Goal: Information Seeking & Learning: Learn about a topic

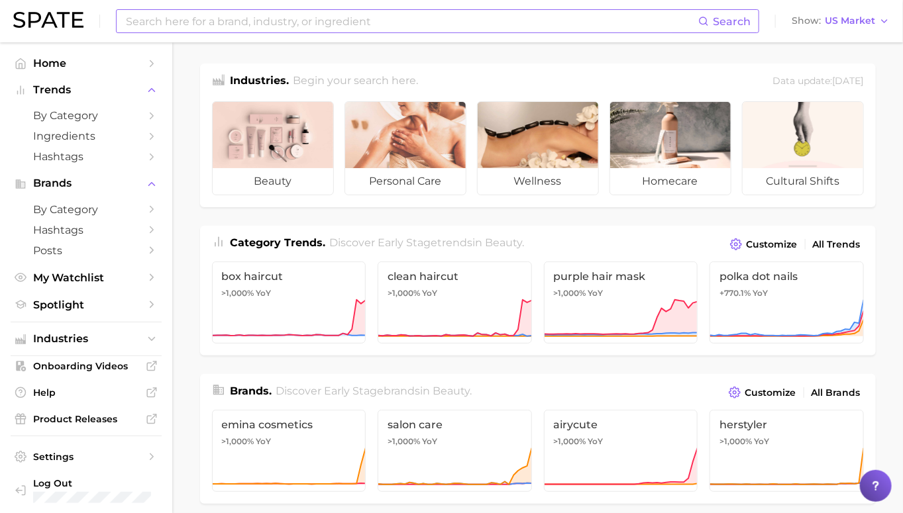
click at [328, 19] on input at bounding box center [412, 21] width 574 height 23
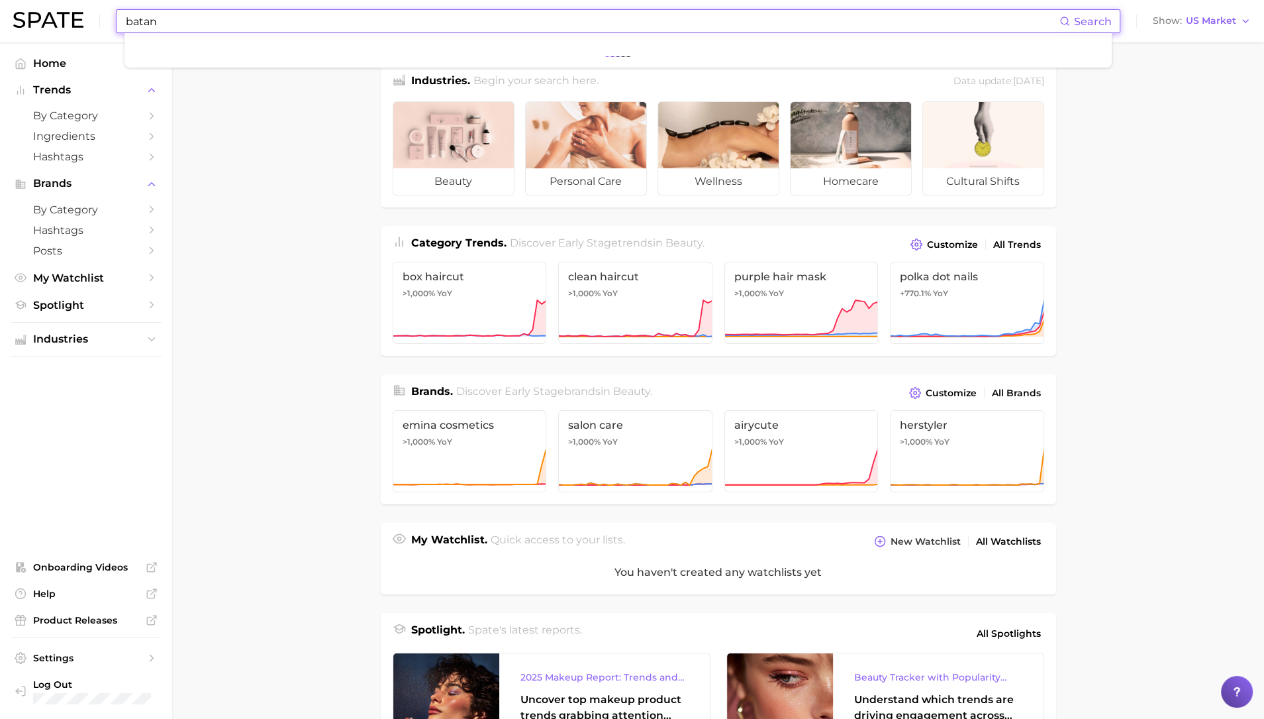
type input "batana"
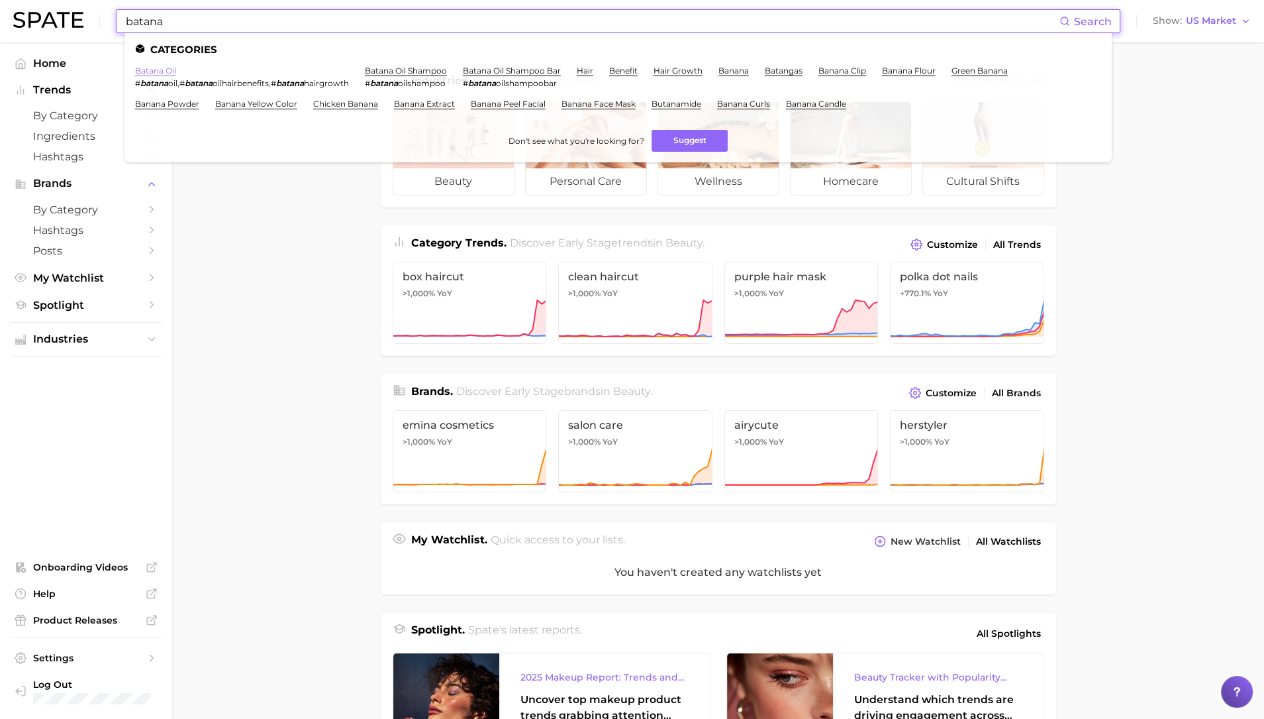
click at [162, 68] on link "batana oil" at bounding box center [155, 71] width 41 height 10
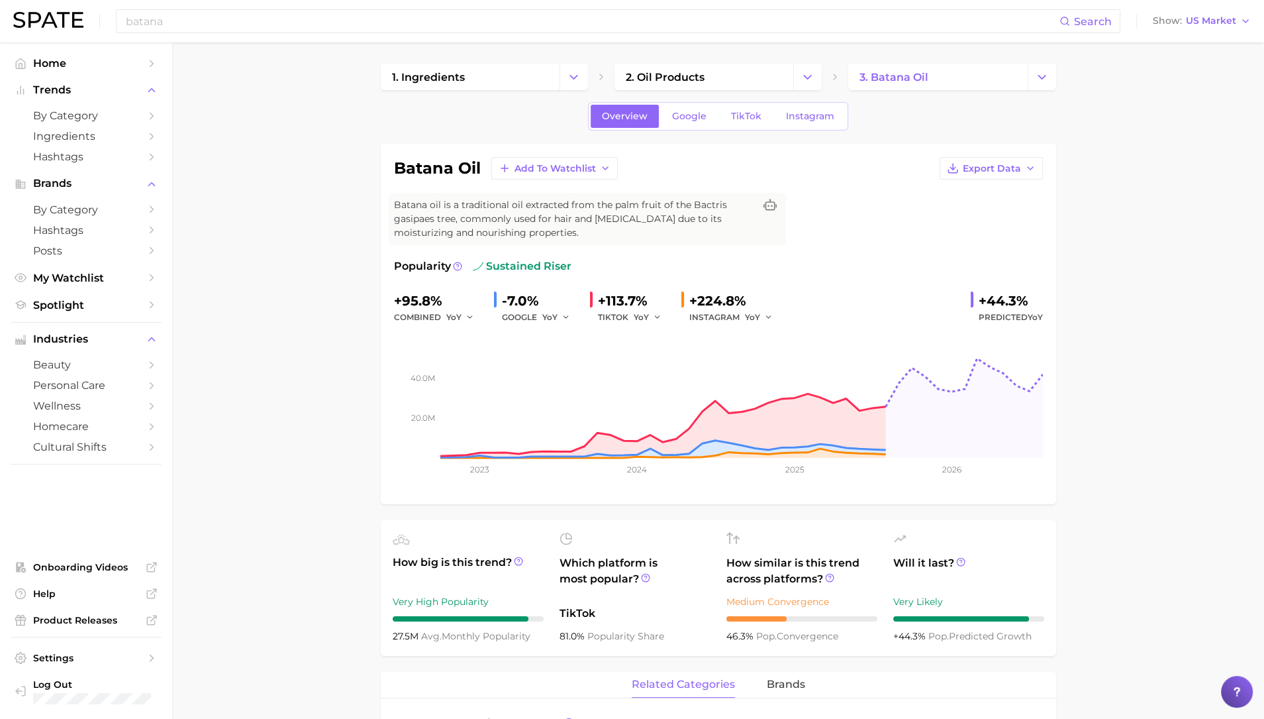
click at [525, 299] on div "-7.0%" at bounding box center [540, 300] width 77 height 21
click at [620, 297] on div "+113.7%" at bounding box center [634, 300] width 73 height 21
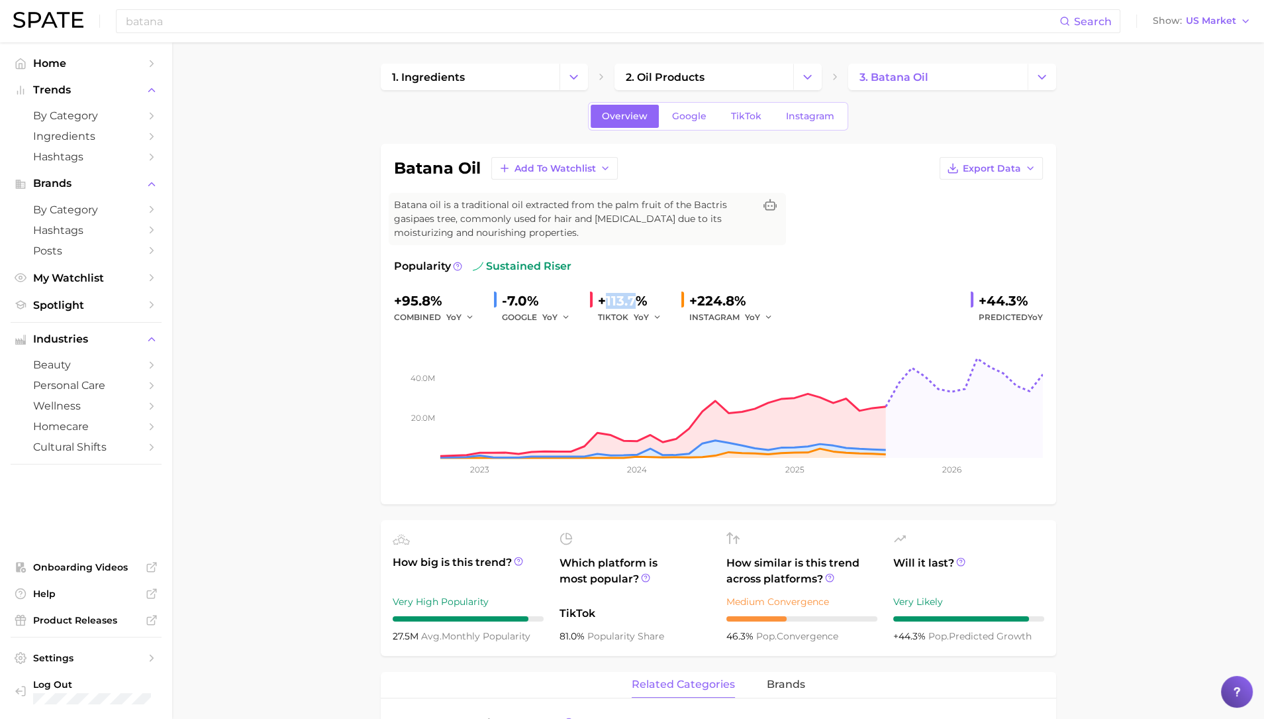
click at [620, 297] on div "+113.7%" at bounding box center [634, 300] width 73 height 21
click at [712, 302] on div "+224.8%" at bounding box center [735, 300] width 93 height 21
click at [520, 293] on div "-7.0%" at bounding box center [540, 300] width 77 height 21
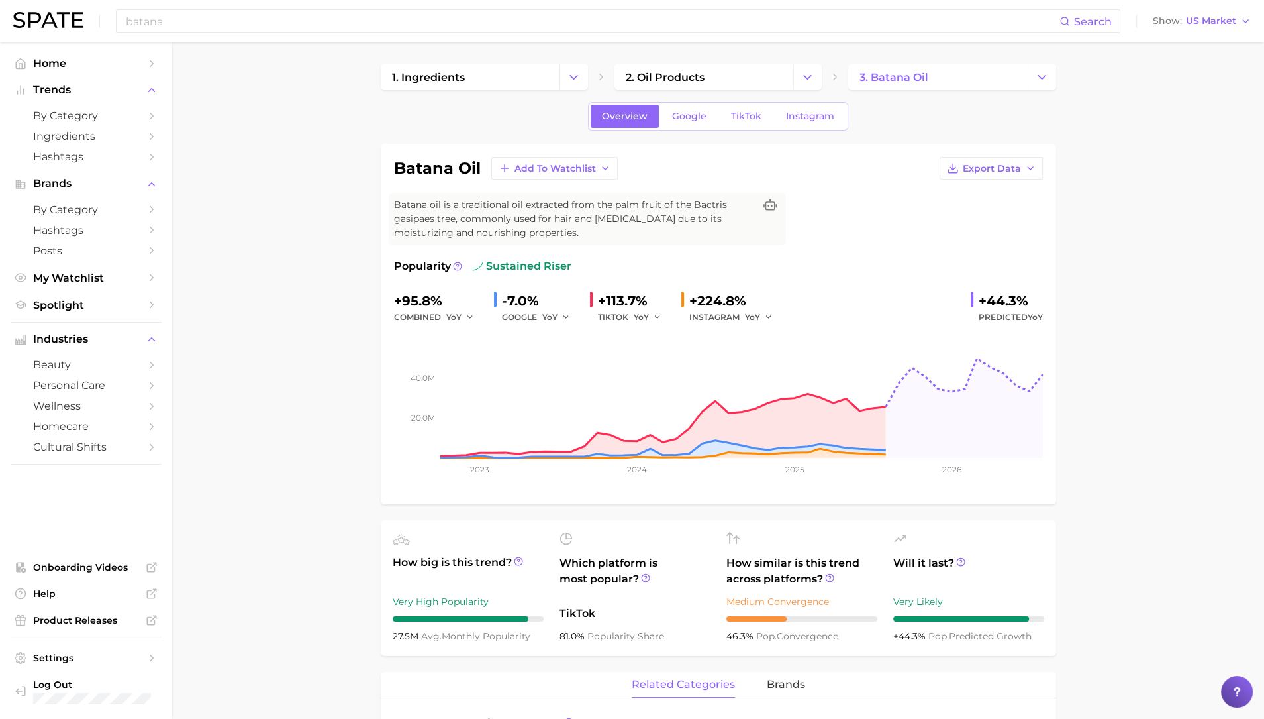
click at [520, 293] on div "-7.0%" at bounding box center [540, 300] width 77 height 21
click at [629, 297] on div "+113.7%" at bounding box center [634, 300] width 73 height 21
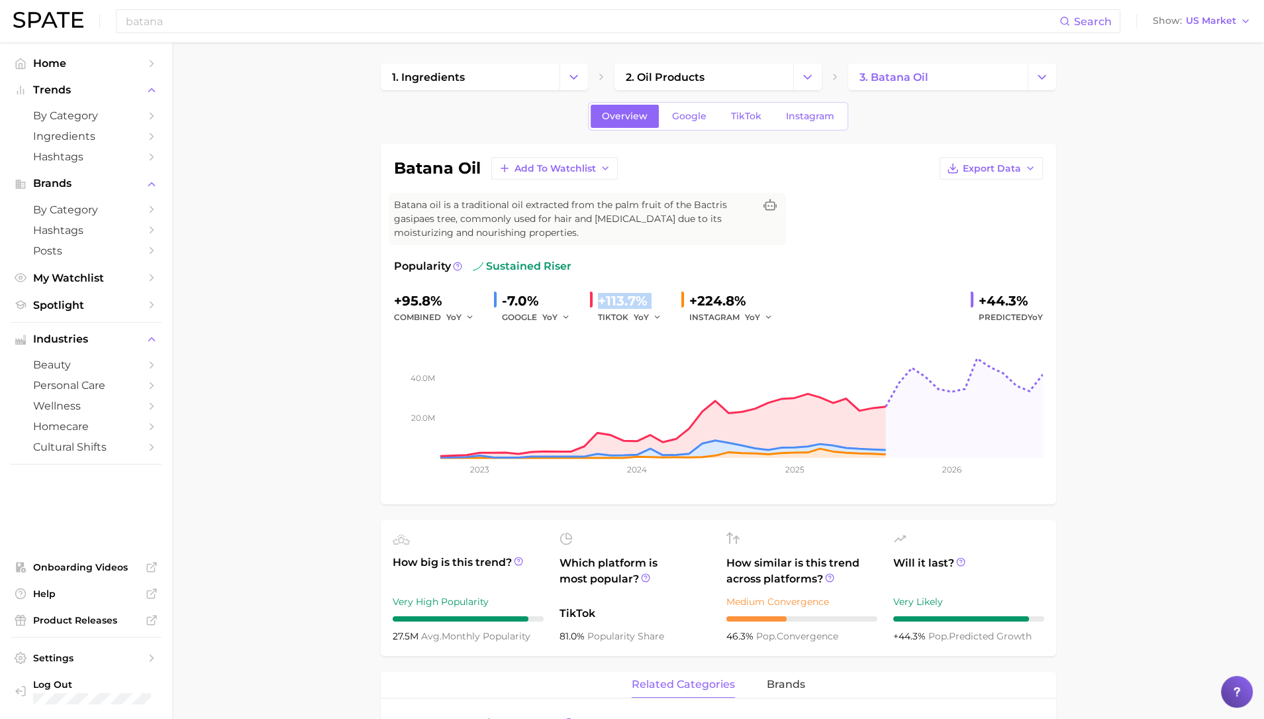
click at [525, 299] on div "-7.0%" at bounding box center [540, 300] width 77 height 21
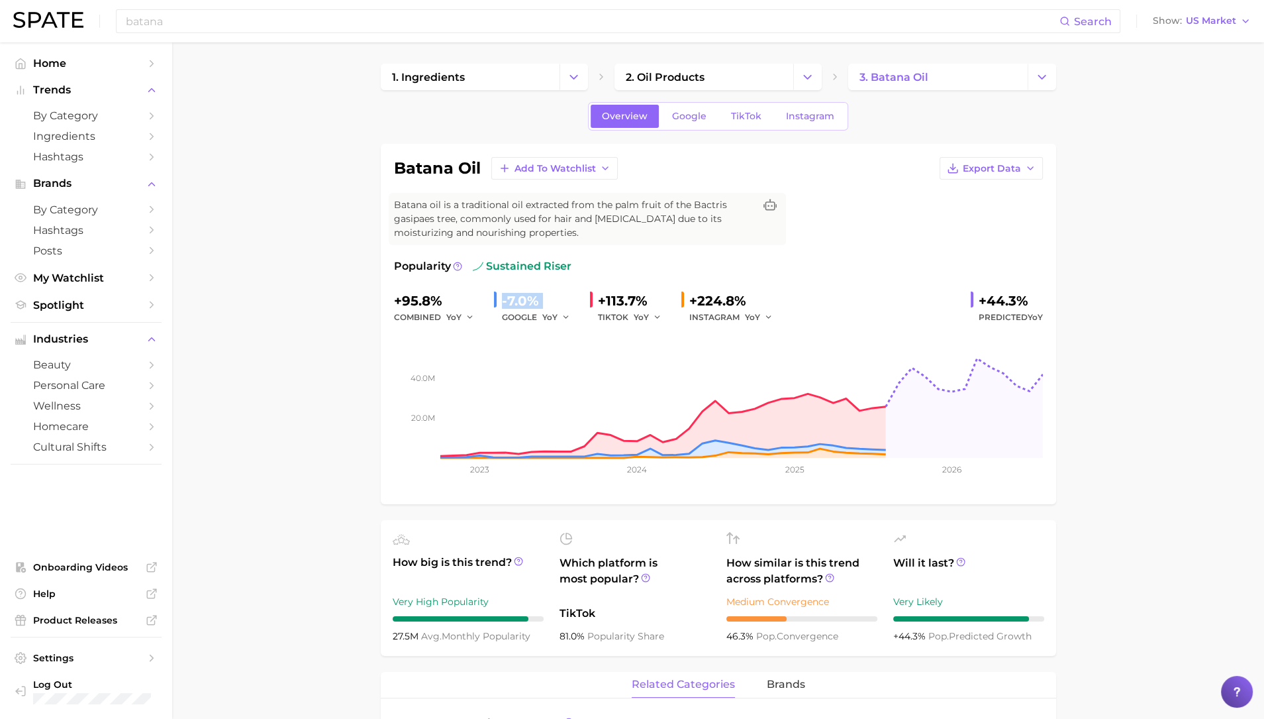
click at [517, 297] on div "-7.0%" at bounding box center [540, 300] width 77 height 21
click at [636, 302] on div "+113.7%" at bounding box center [634, 300] width 73 height 21
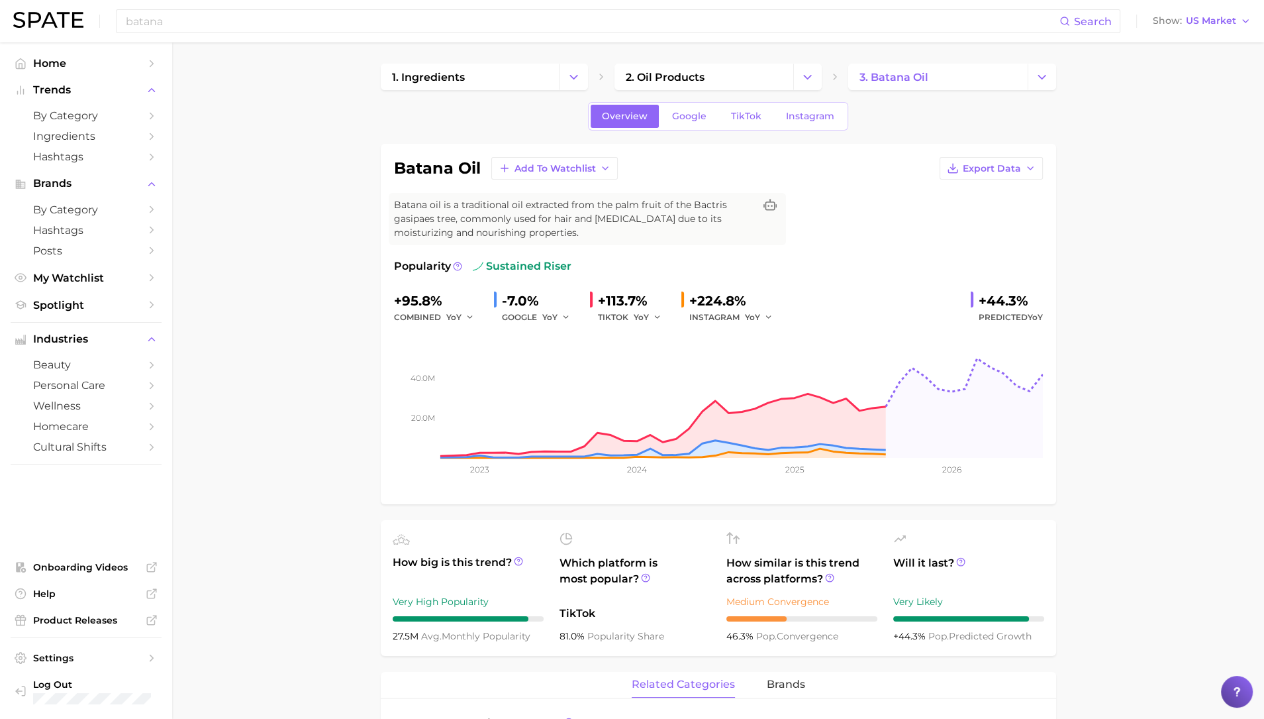
click at [636, 302] on div "+113.7%" at bounding box center [634, 300] width 73 height 21
click at [719, 298] on div "+224.8%" at bounding box center [735, 300] width 93 height 21
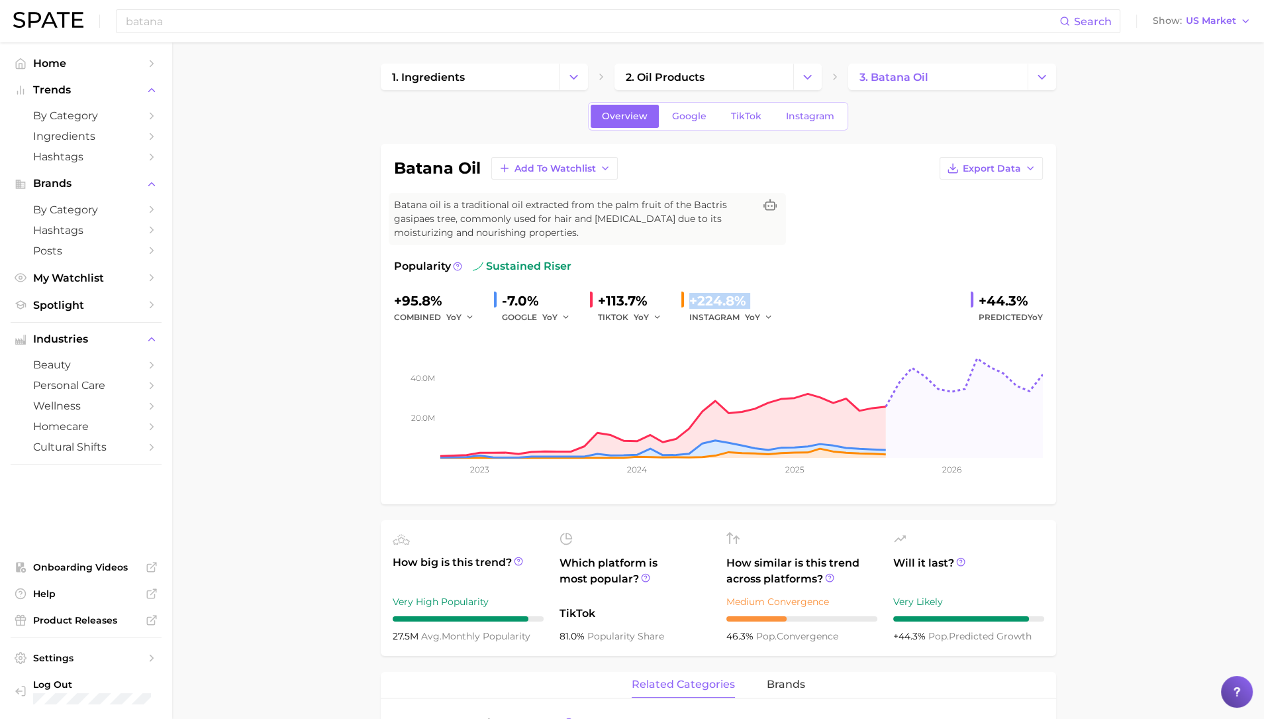
click at [719, 298] on div "+224.8%" at bounding box center [735, 300] width 93 height 21
click at [636, 292] on div "+113.7%" at bounding box center [634, 300] width 73 height 21
click at [726, 296] on div "+224.8%" at bounding box center [735, 300] width 93 height 21
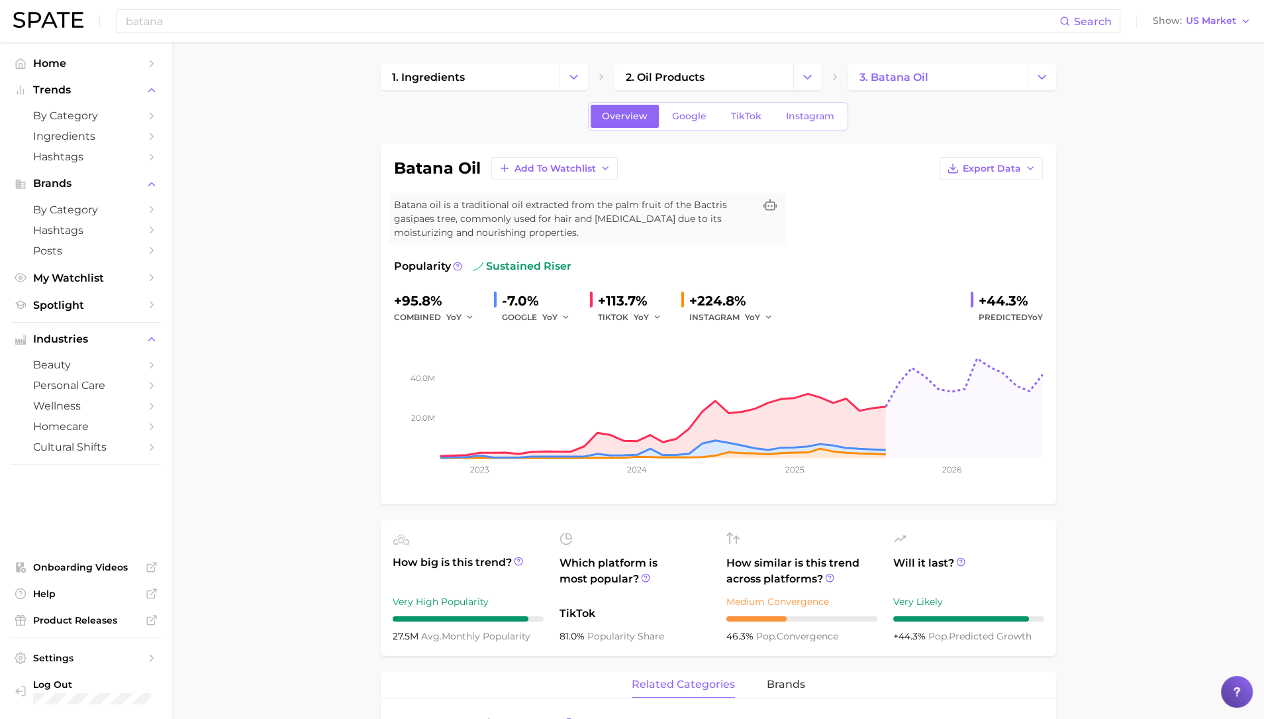
click at [726, 296] on div "+224.8%" at bounding box center [735, 300] width 93 height 21
click at [619, 296] on div "+113.7%" at bounding box center [634, 300] width 73 height 21
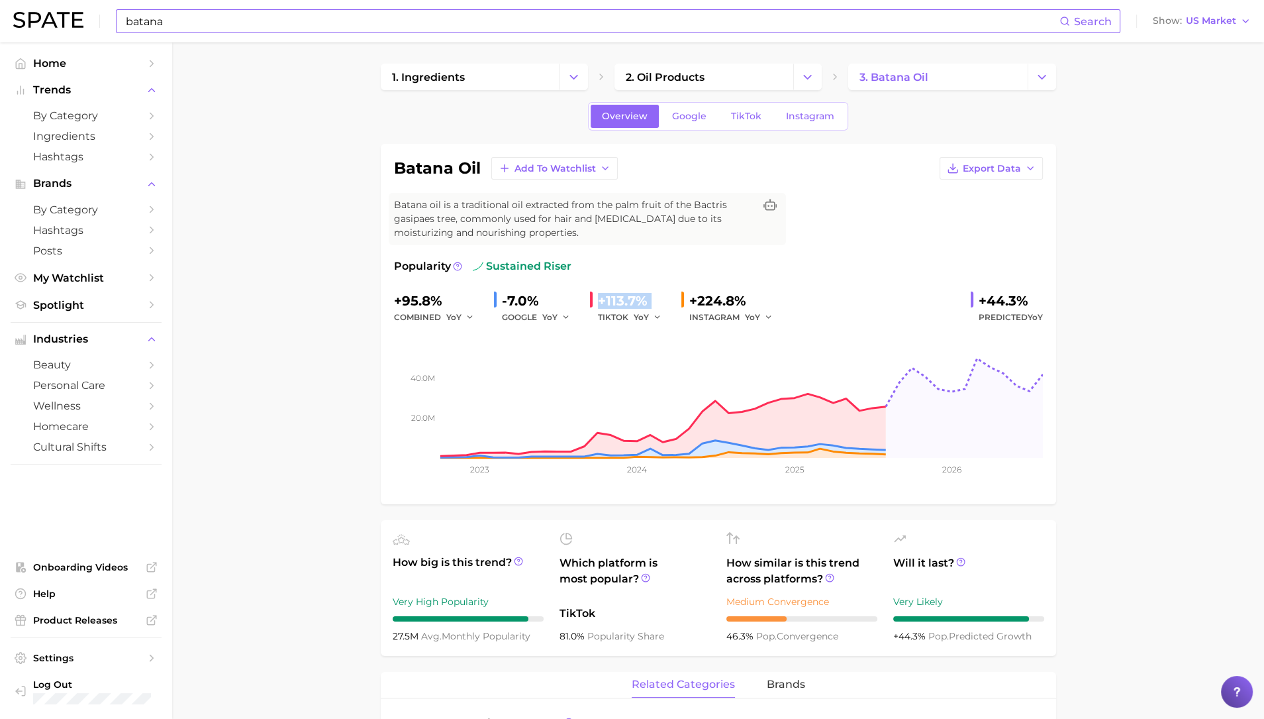
click at [344, 23] on input "batana" at bounding box center [592, 21] width 935 height 23
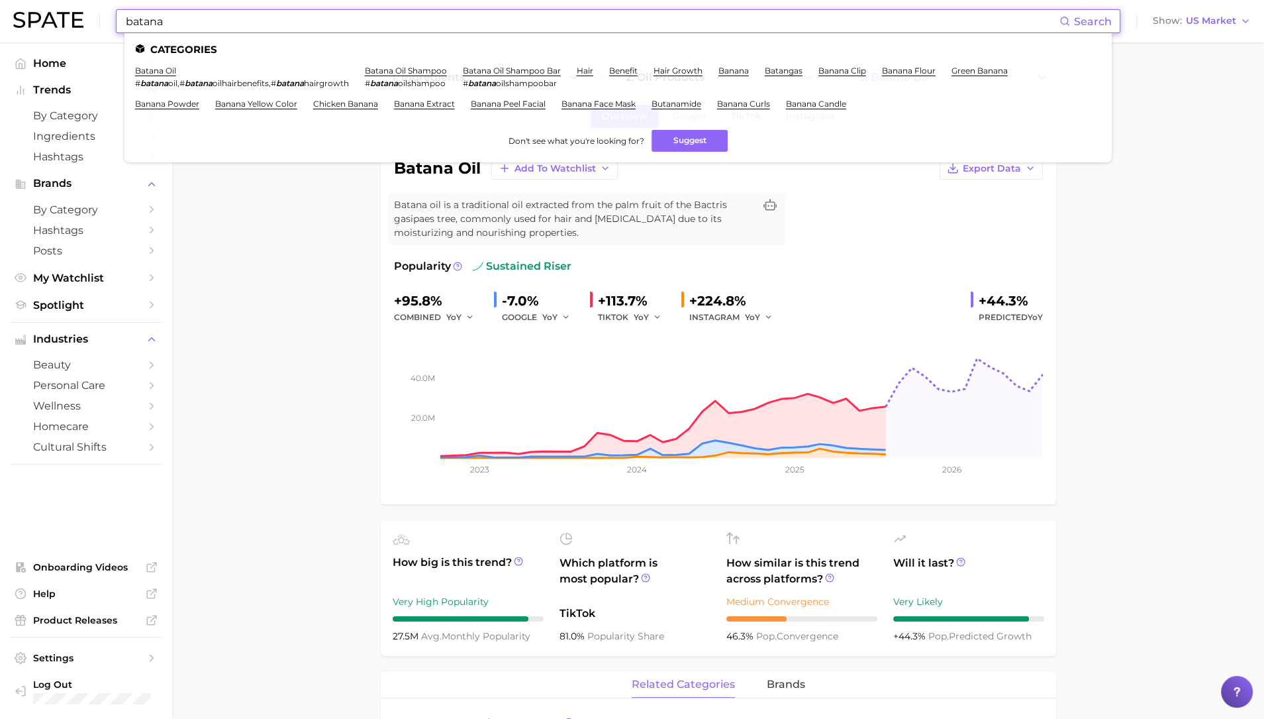
click at [344, 23] on input "batana" at bounding box center [592, 21] width 935 height 23
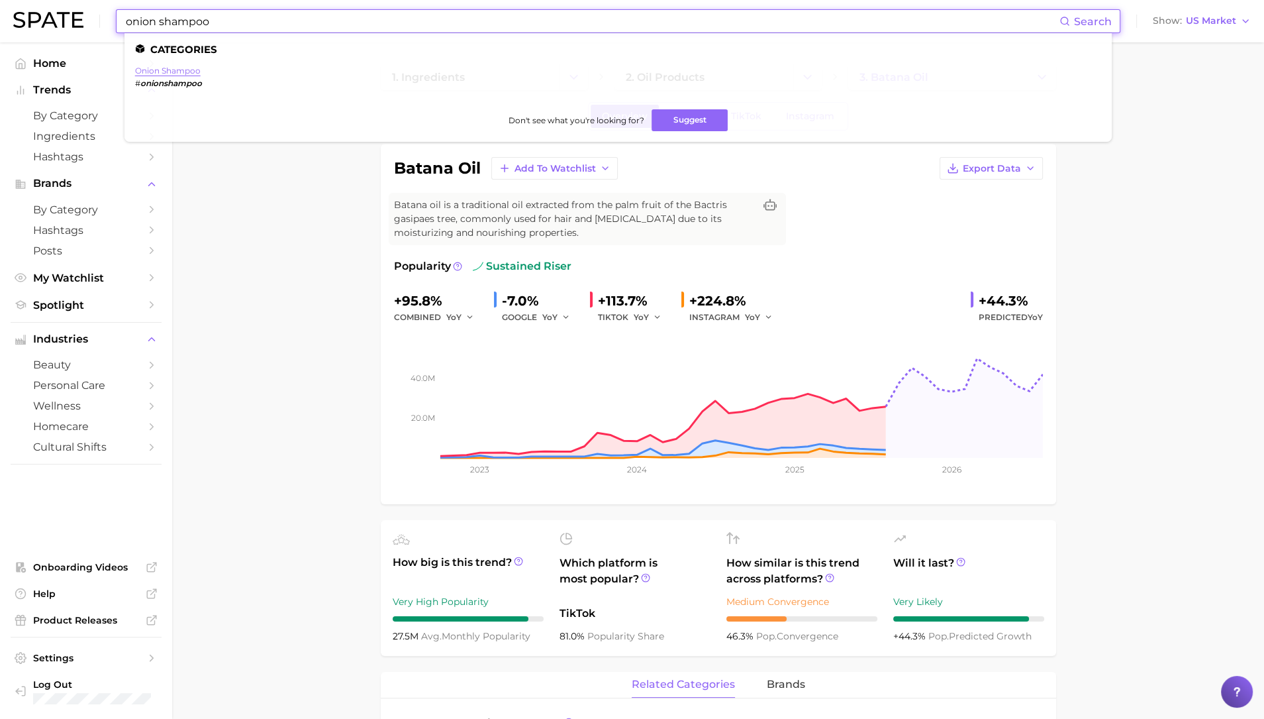
type input "onion shampoo"
click at [174, 70] on link "onion shampoo" at bounding box center [168, 71] width 66 height 10
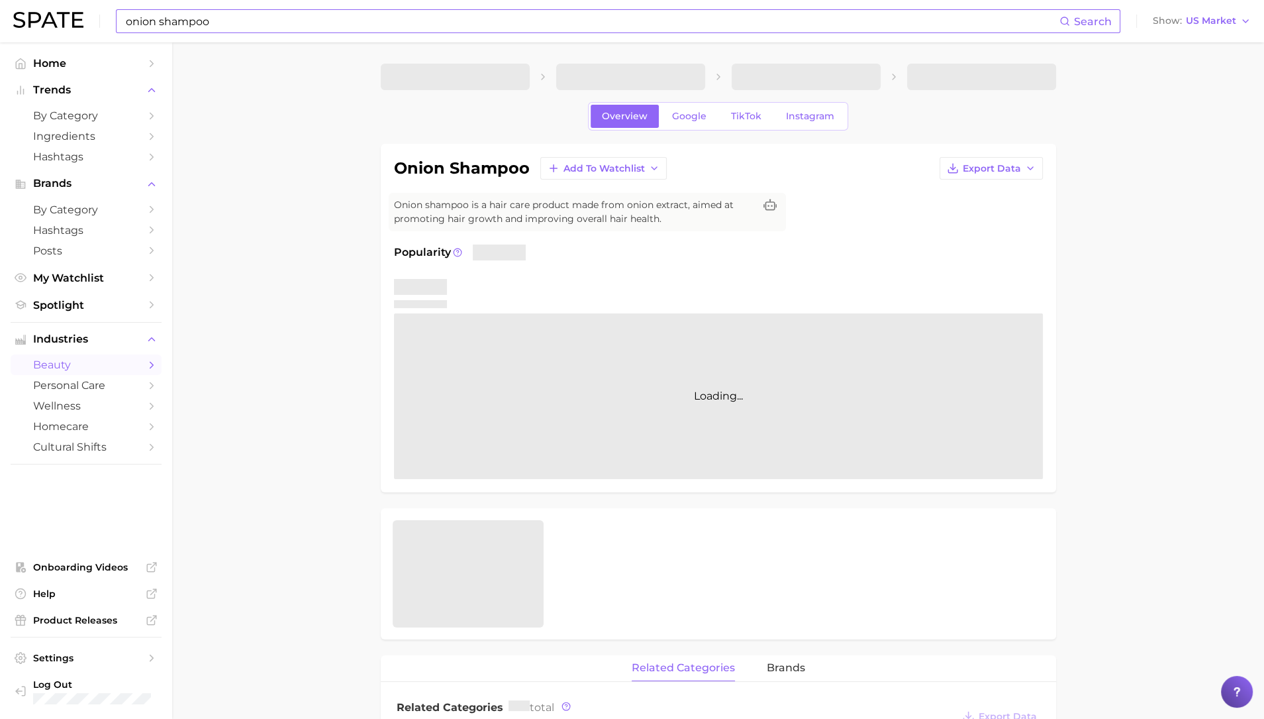
click at [268, 175] on main "Overview Google TikTok Instagram onion shampoo Add to Watchlist Export Data Oni…" at bounding box center [718, 698] width 1092 height 1313
